Goal: Information Seeking & Learning: Learn about a topic

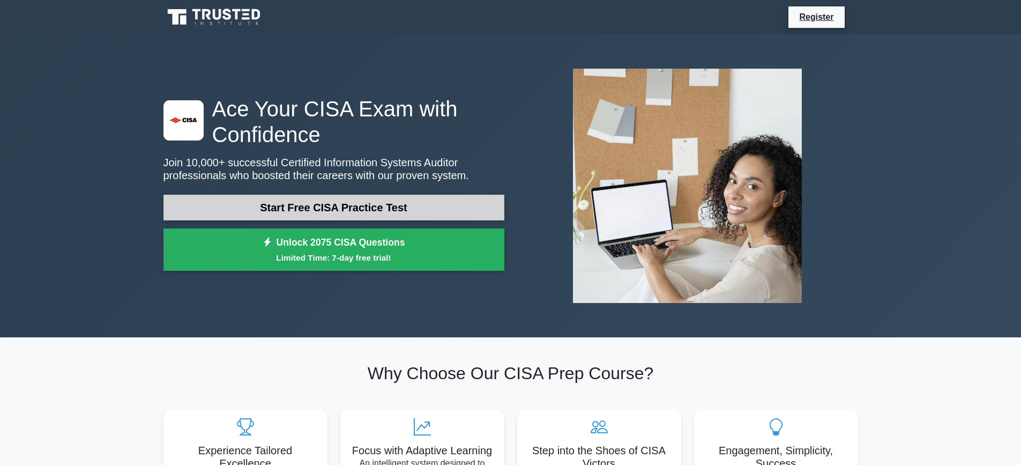
click at [383, 208] on link "Start Free CISA Practice Test" at bounding box center [333, 208] width 341 height 26
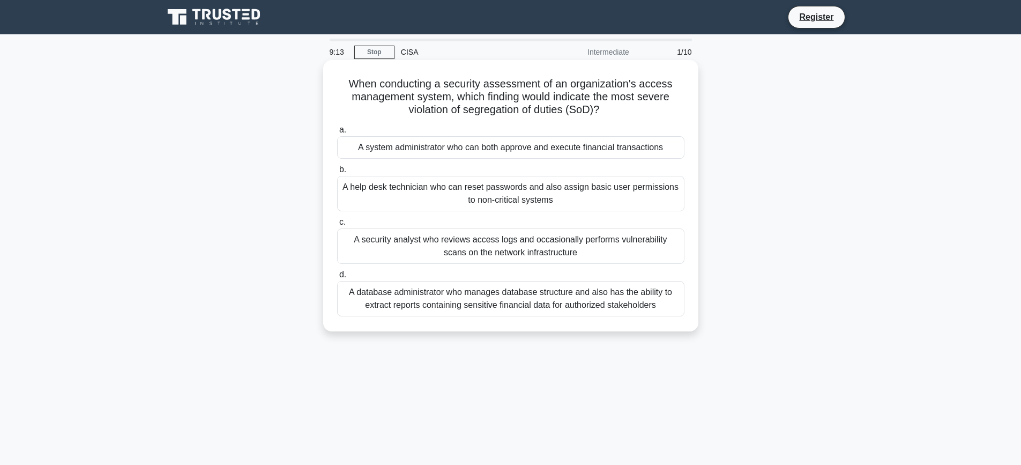
click at [561, 305] on div "A database administrator who manages database structure and also has the abilit…" at bounding box center [510, 298] width 347 height 35
click at [337, 278] on input "d. A database administrator who manages database structure and also has the abi…" at bounding box center [337, 274] width 0 height 7
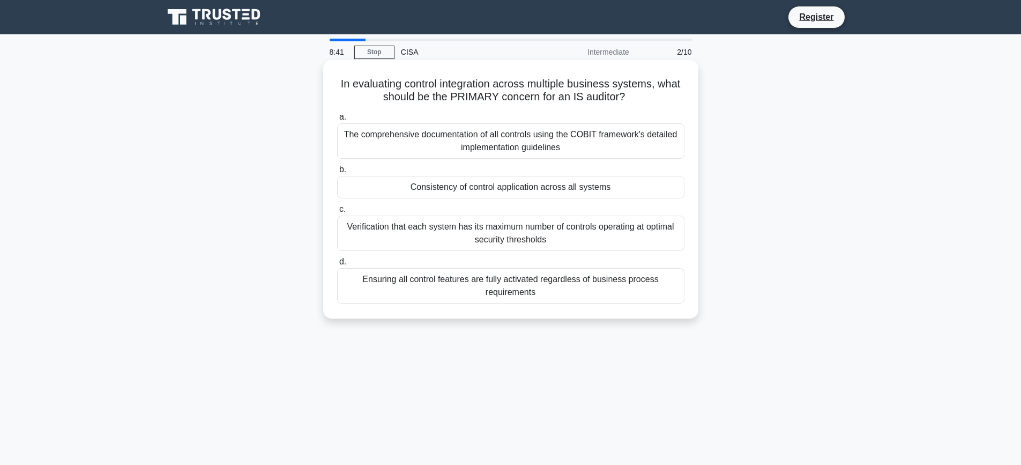
click at [558, 288] on div "Ensuring all control features are fully activated regardless of business proces…" at bounding box center [510, 285] width 347 height 35
click at [337, 265] on input "d. Ensuring all control features are fully activated regardless of business pro…" at bounding box center [337, 261] width 0 height 7
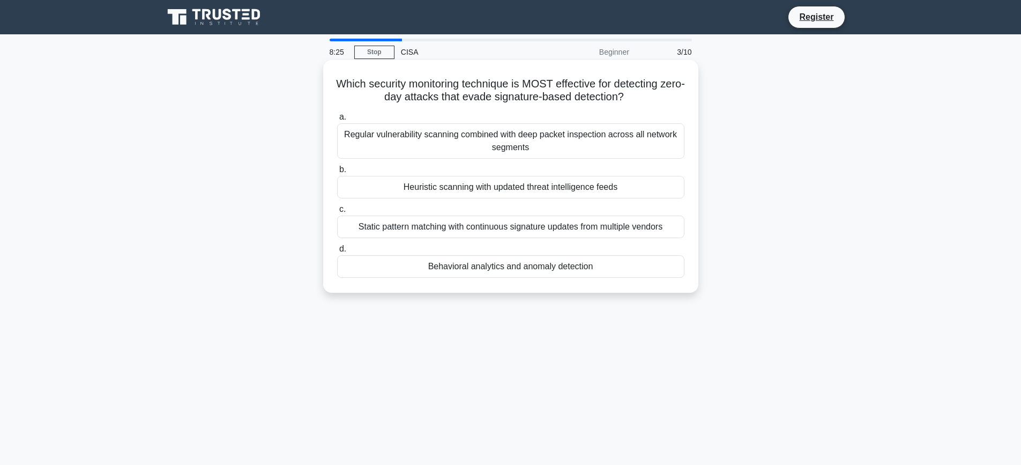
click at [436, 145] on div "Regular vulnerability scanning combined with deep packet inspection across all …" at bounding box center [510, 140] width 347 height 35
click at [337, 121] on input "a. Regular vulnerability scanning combined with deep packet inspection across a…" at bounding box center [337, 117] width 0 height 7
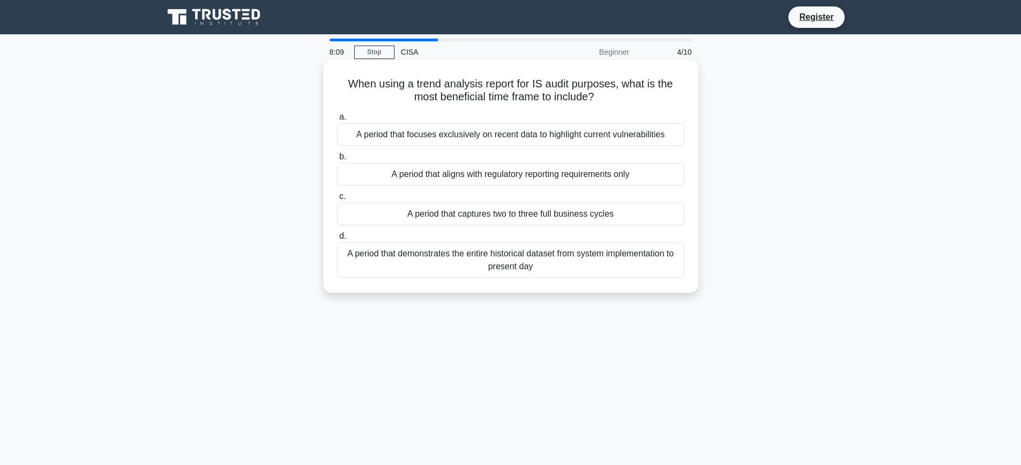
click at [490, 258] on div "A period that demonstrates the entire historical dataset from system implementa…" at bounding box center [510, 259] width 347 height 35
click at [337, 240] on input "d. A period that demonstrates the entire historical dataset from system impleme…" at bounding box center [337, 236] width 0 height 7
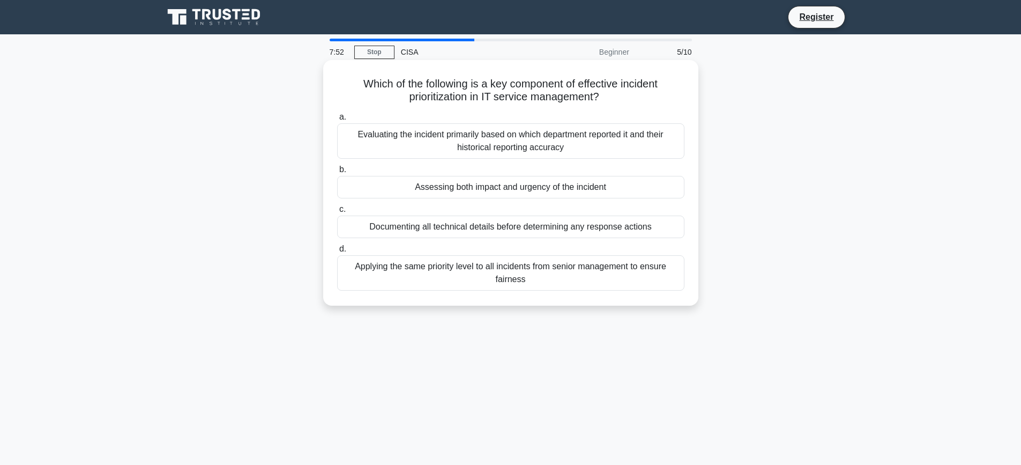
click at [438, 275] on div "Applying the same priority level to all incidents from senior management to ens…" at bounding box center [510, 272] width 347 height 35
click at [337, 252] on input "d. Applying the same priority level to all incidents from senior management to …" at bounding box center [337, 248] width 0 height 7
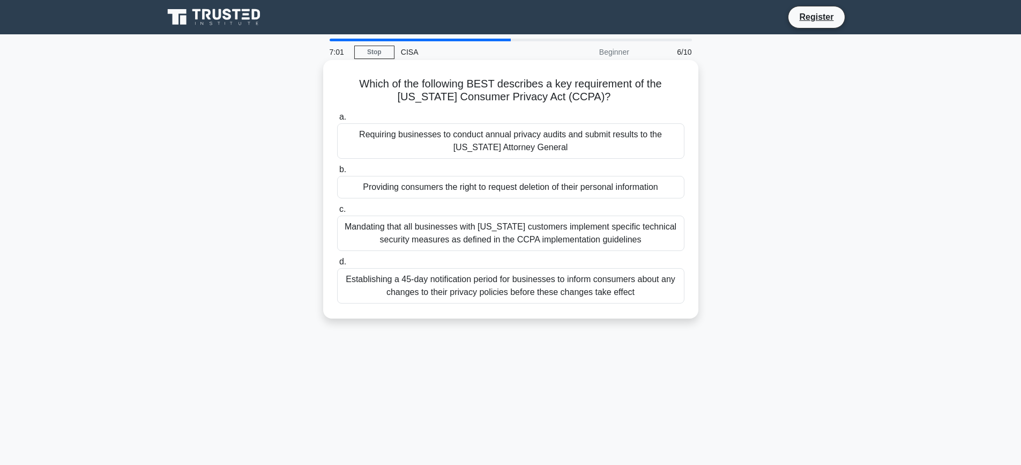
click at [583, 290] on div "Establishing a 45-day notification period for businesses to inform consumers ab…" at bounding box center [510, 285] width 347 height 35
click at [337, 265] on input "d. Establishing a 45-day notification period for businesses to inform consumers…" at bounding box center [337, 261] width 0 height 7
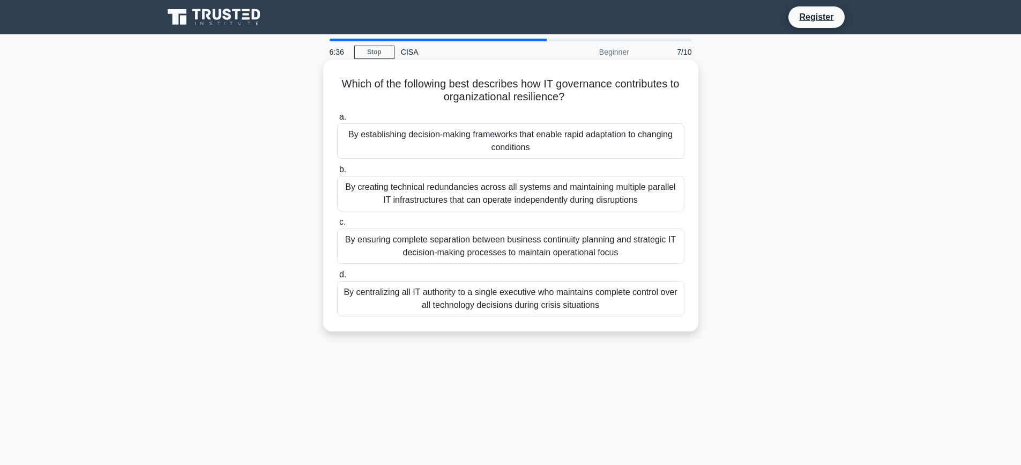
click at [552, 255] on div "By ensuring complete separation between business continuity planning and strate…" at bounding box center [510, 245] width 347 height 35
click at [337, 226] on input "c. By ensuring complete separation between business continuity planning and str…" at bounding box center [337, 222] width 0 height 7
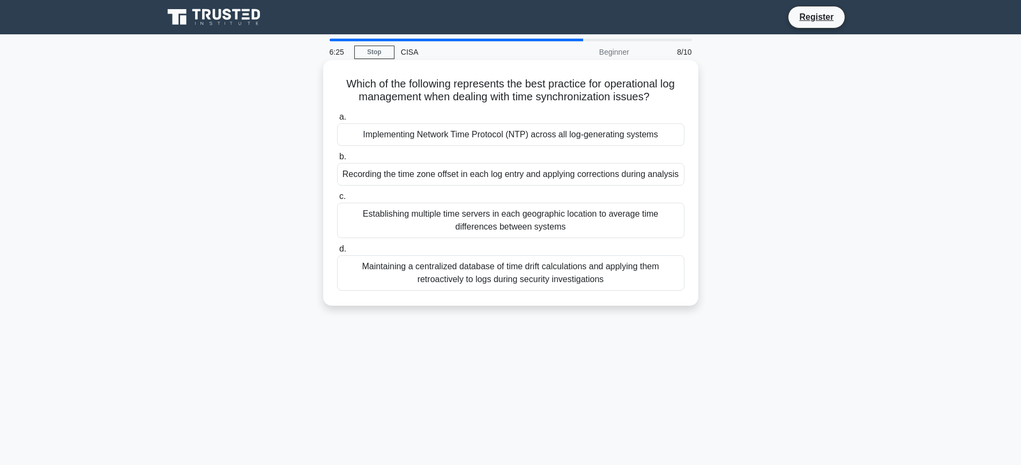
click at [451, 275] on div "Maintaining a centralized database of time drift calculations and applying them…" at bounding box center [510, 272] width 347 height 35
click at [337, 252] on input "d. Maintaining a centralized database of time drift calculations and applying t…" at bounding box center [337, 248] width 0 height 7
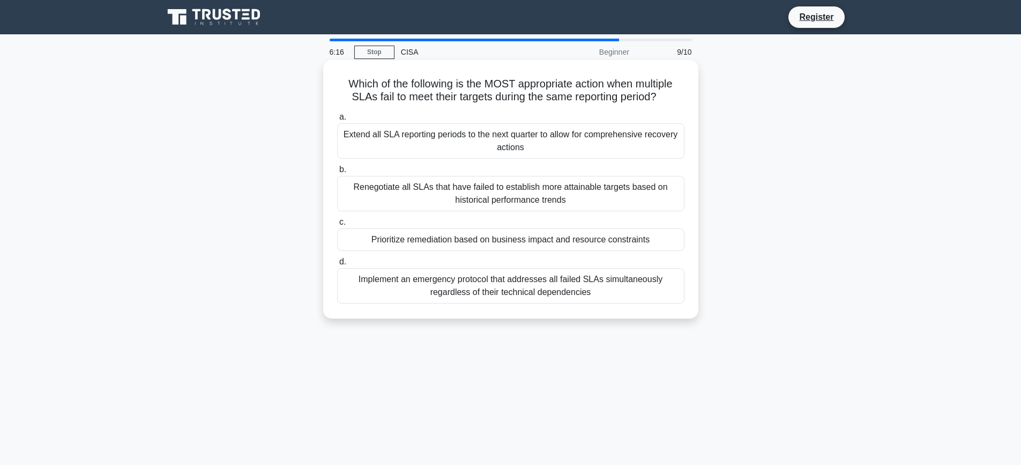
click at [451, 286] on div "Implement an emergency protocol that addresses all failed SLAs simultaneously r…" at bounding box center [510, 285] width 347 height 35
click at [337, 265] on input "d. Implement an emergency protocol that addresses all failed SLAs simultaneousl…" at bounding box center [337, 261] width 0 height 7
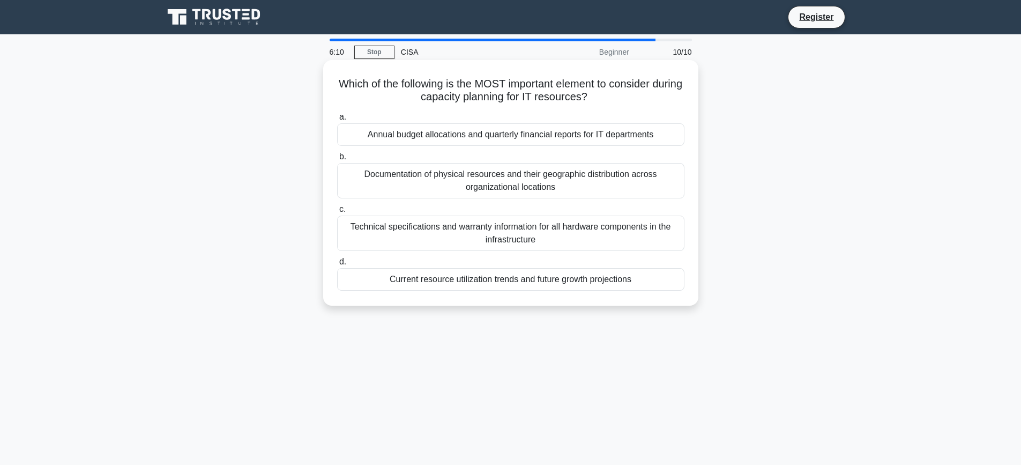
click at [453, 178] on div "Documentation of physical resources and their geographic distribution across or…" at bounding box center [510, 180] width 347 height 35
click at [337, 160] on input "b. Documentation of physical resources and their geographic distribution across…" at bounding box center [337, 156] width 0 height 7
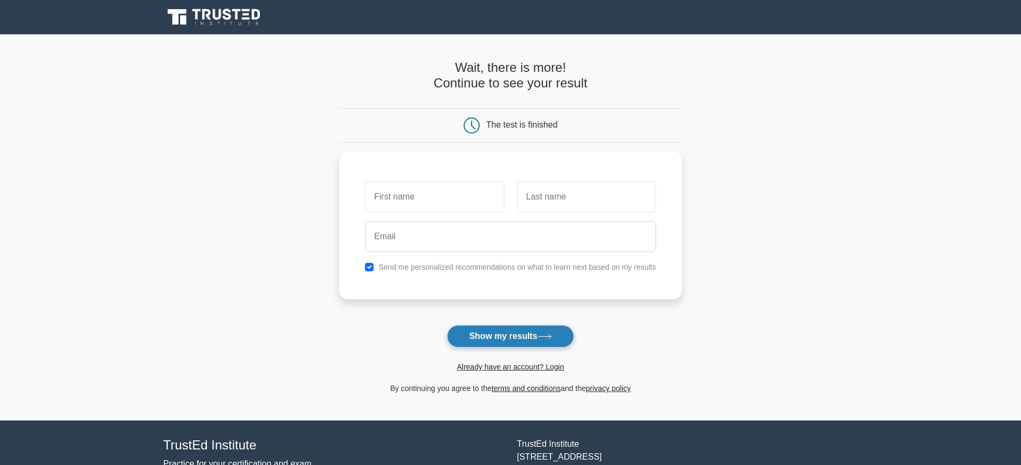
click at [531, 334] on button "Show my results" at bounding box center [510, 336] width 126 height 23
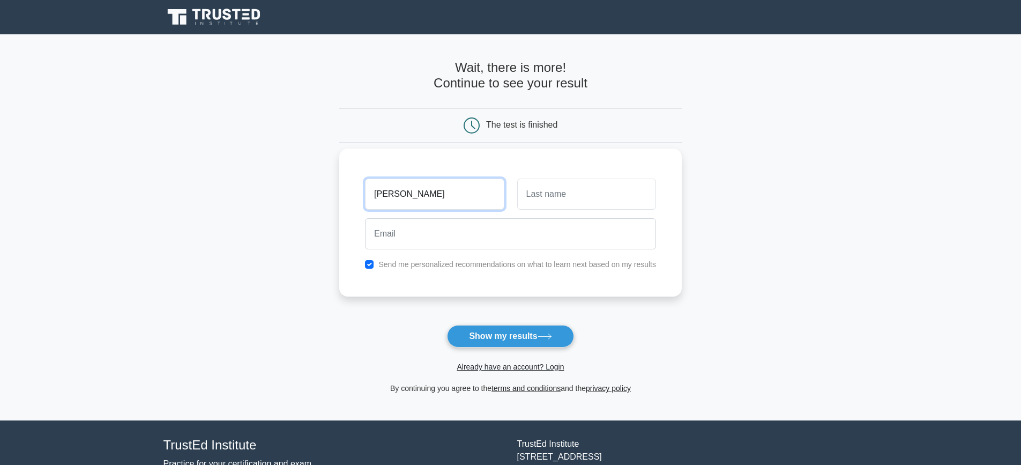
type input "rommel"
click at [529, 203] on input "text" at bounding box center [586, 193] width 139 height 31
type input "Vinluan"
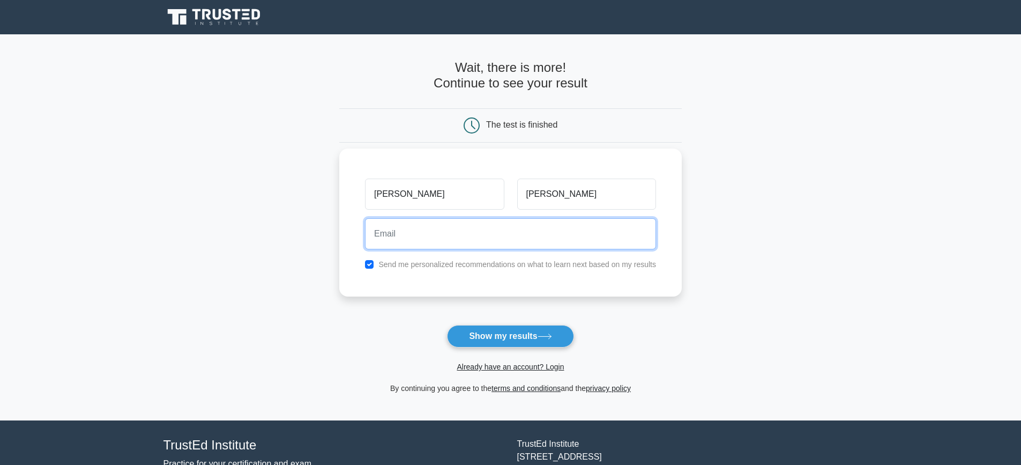
click at [494, 246] on input "email" at bounding box center [510, 233] width 291 height 31
type input "rommelvinluan.ph@gmail.com"
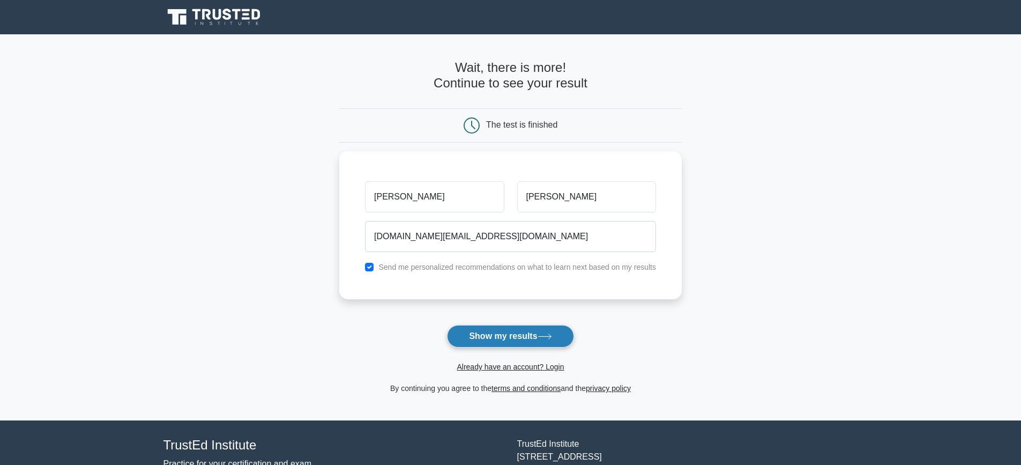
click at [524, 337] on button "Show my results" at bounding box center [510, 336] width 126 height 23
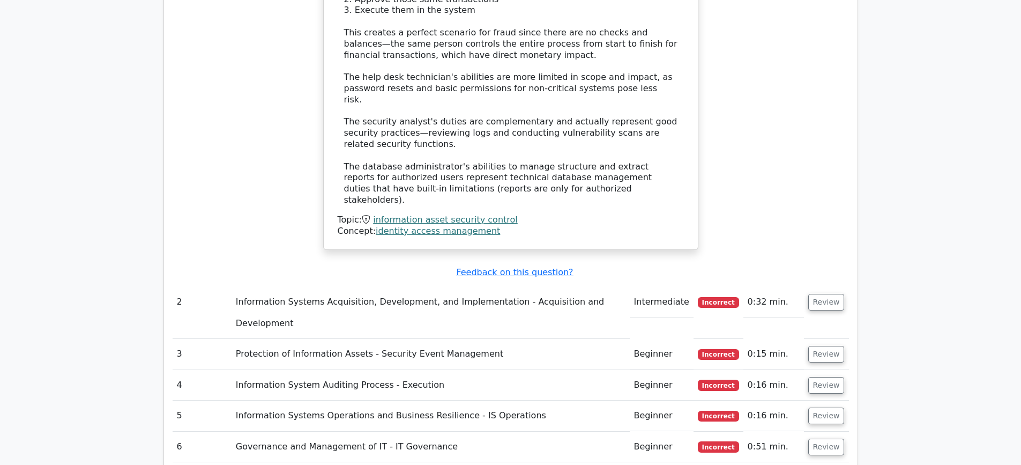
scroll to position [1447, 0]
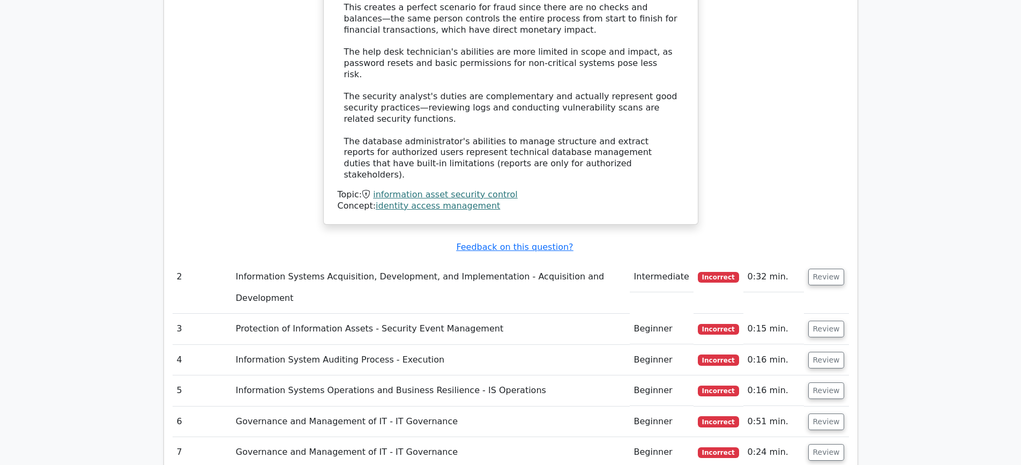
click at [253, 261] on td "Information Systems Acquisition, Development, and Implementation - Acquisition …" at bounding box center [430, 287] width 398 height 52
click at [830, 268] on button "Review" at bounding box center [826, 276] width 36 height 17
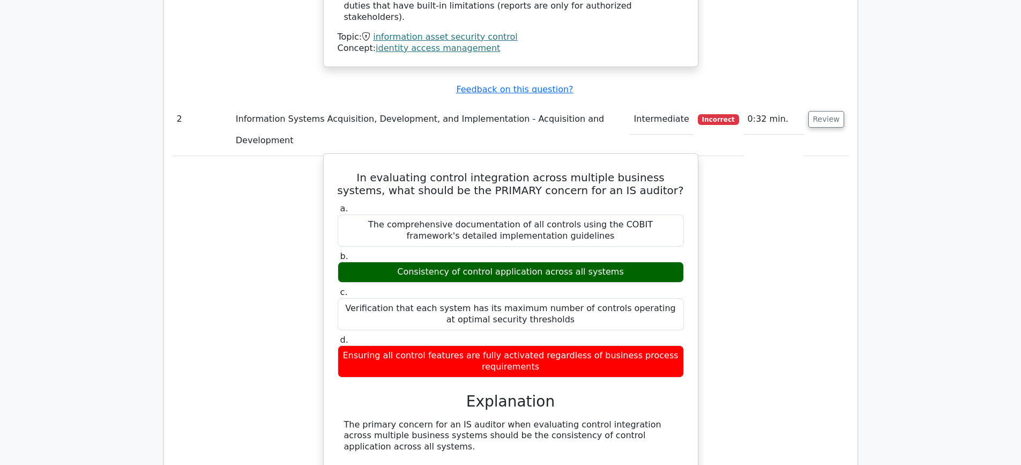
scroll to position [1607, 0]
